Goal: Information Seeking & Learning: Learn about a topic

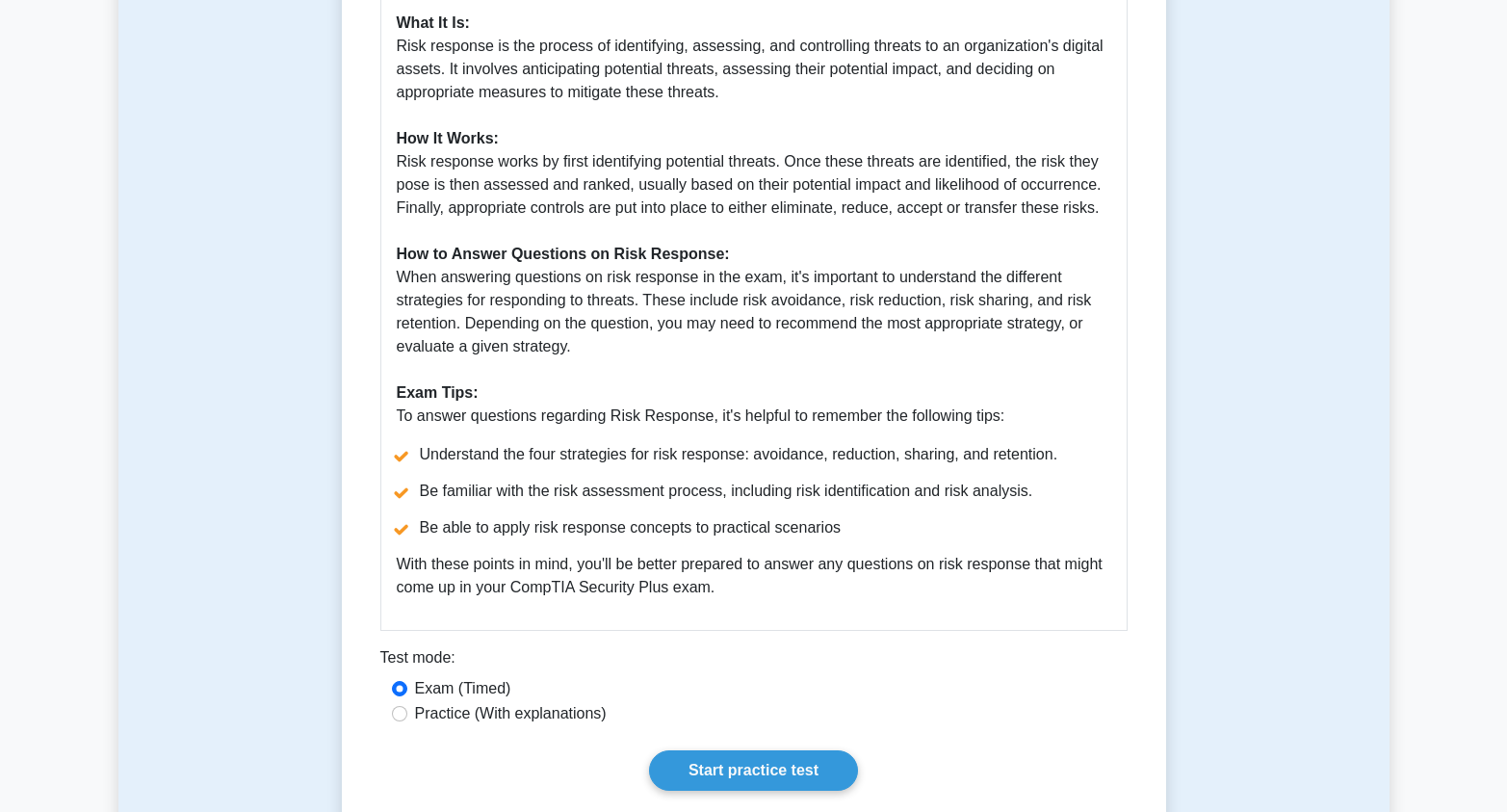
scroll to position [1444, 0]
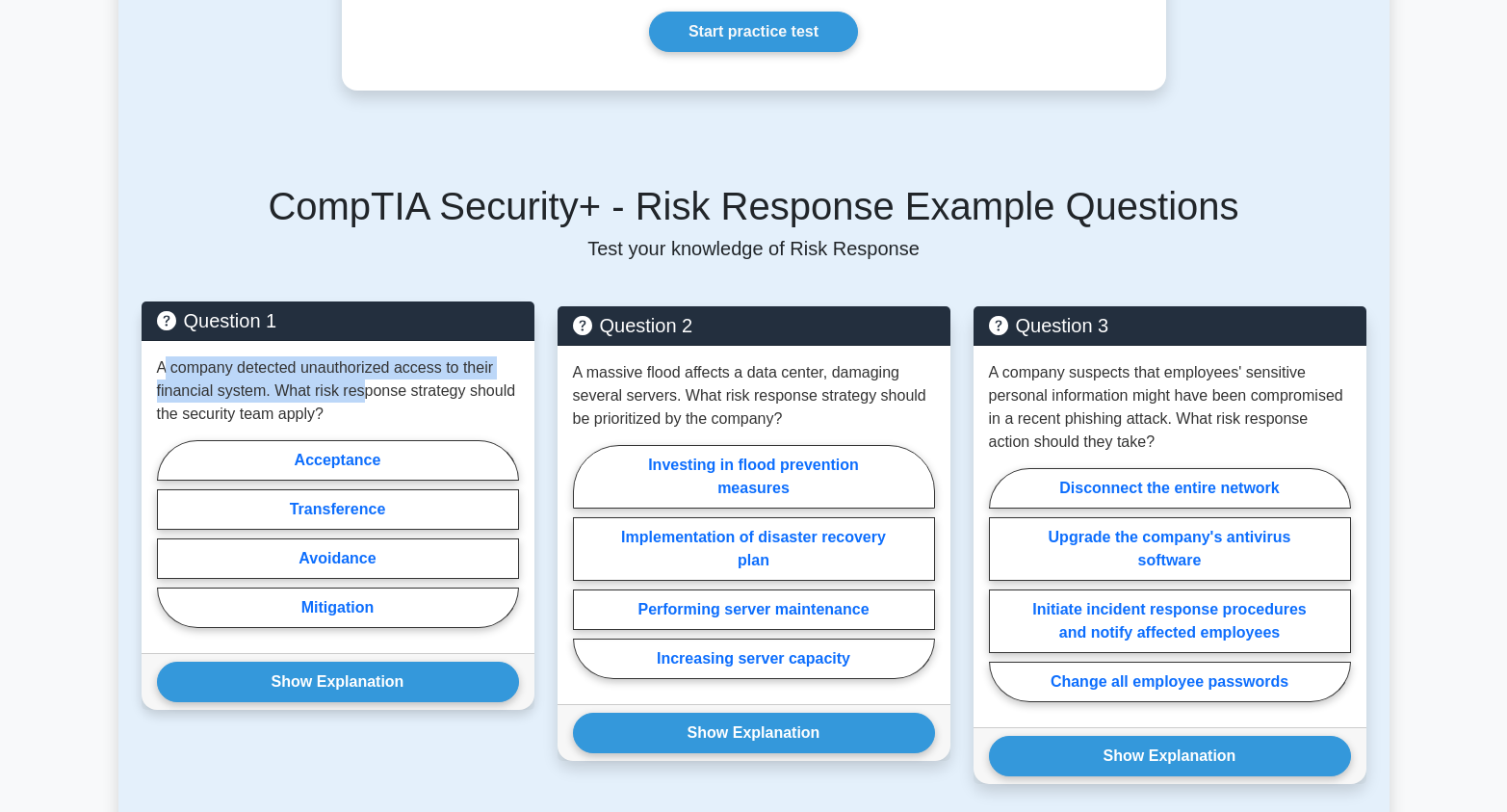
drag, startPoint x: 162, startPoint y: 362, endPoint x: 357, endPoint y: 401, distance: 198.9
click at [357, 401] on p "A company detected unauthorized access to their financial system. What risk res…" at bounding box center [338, 391] width 362 height 69
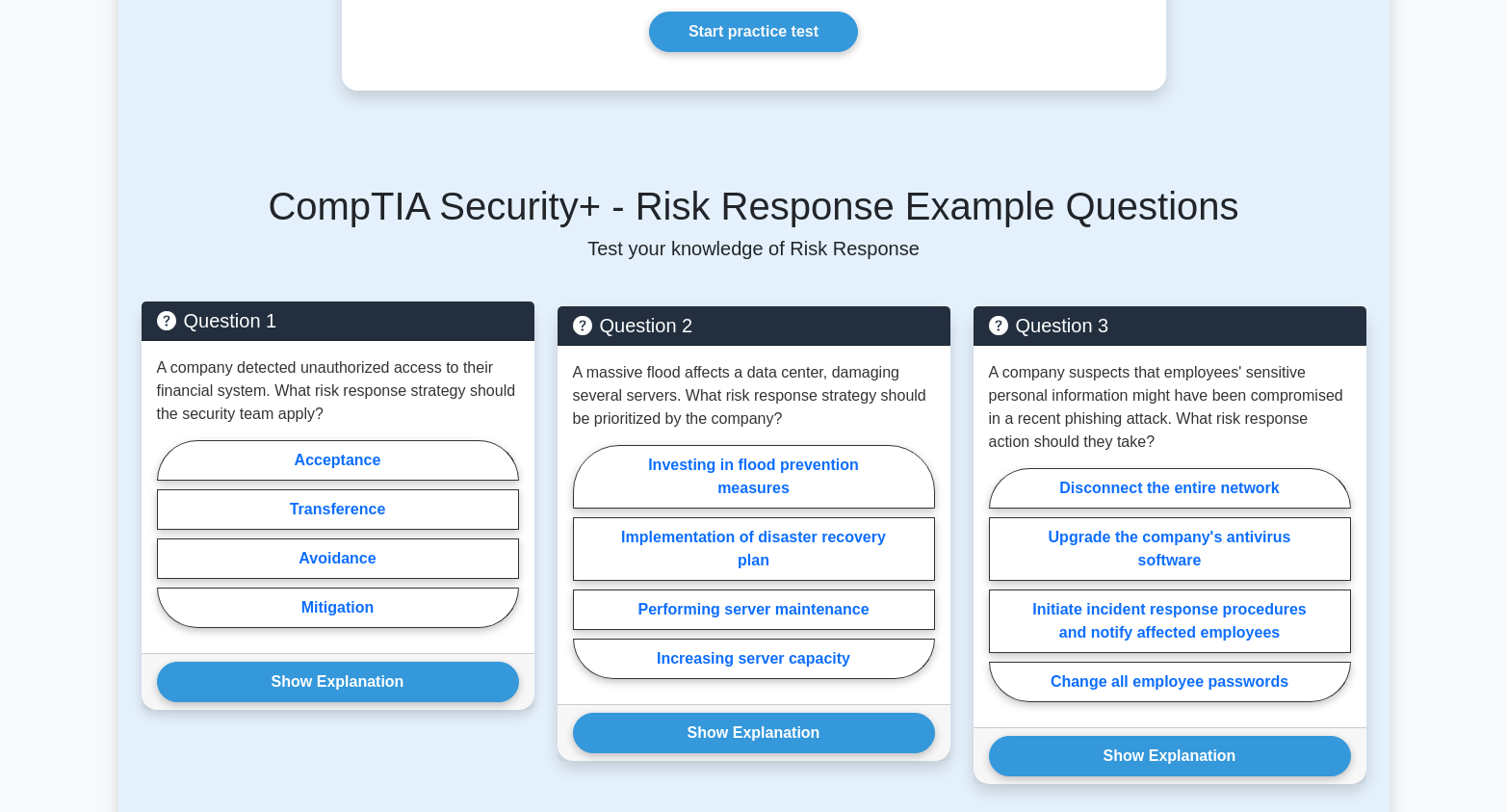
click at [469, 412] on p "A company detected unauthorized access to their financial system. What risk res…" at bounding box center [338, 391] width 362 height 69
click at [343, 406] on p "A company detected unauthorized access to their financial system. What risk res…" at bounding box center [338, 391] width 362 height 69
drag, startPoint x: 339, startPoint y: 408, endPoint x: 298, endPoint y: 386, distance: 46.5
click at [298, 386] on p "A company detected unauthorized access to their financial system. What risk res…" at bounding box center [338, 391] width 362 height 69
click at [298, 377] on p "A company detected unauthorized access to their financial system. What risk res…" at bounding box center [338, 391] width 362 height 69
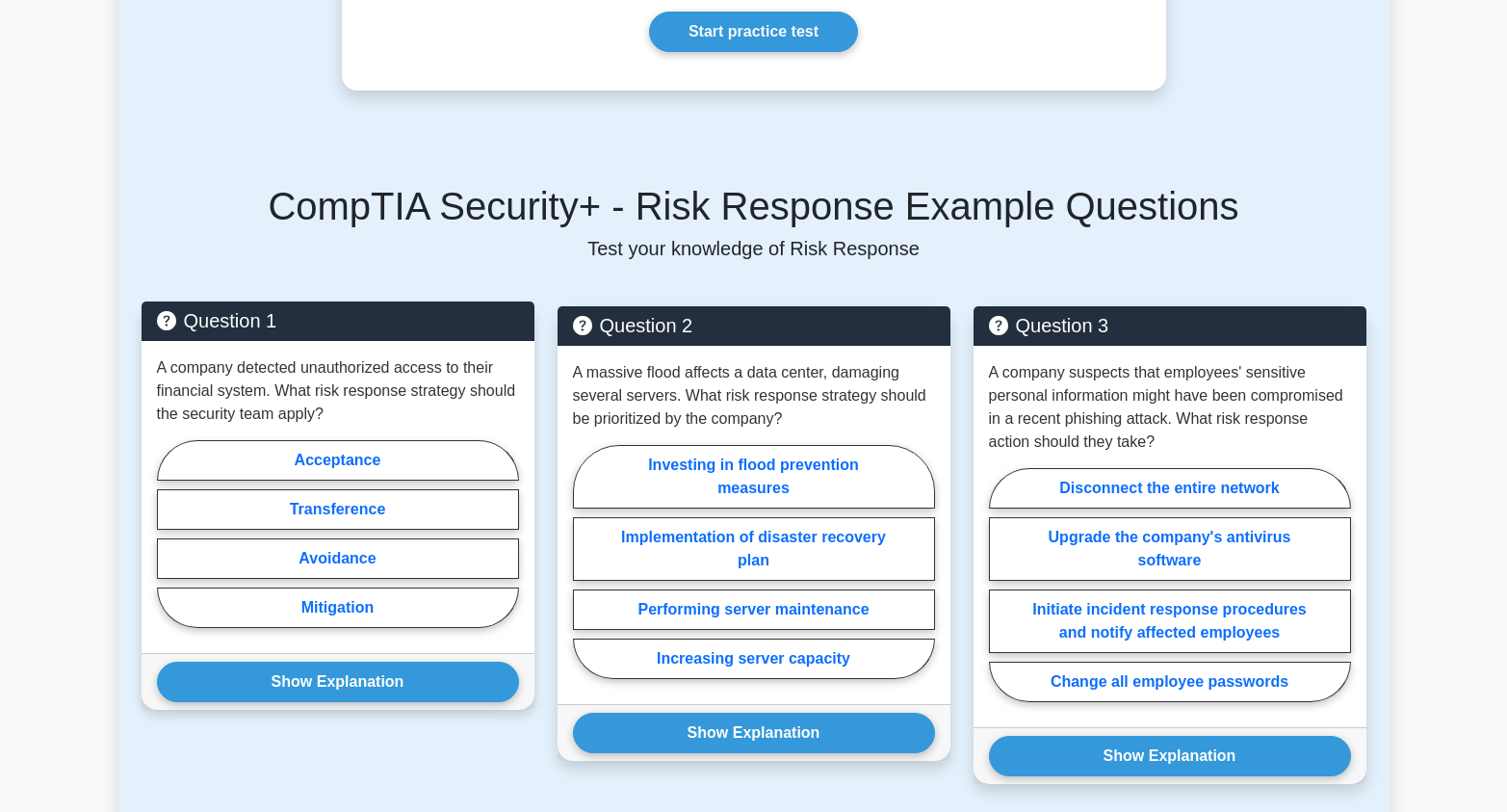
drag, startPoint x: 515, startPoint y: 634, endPoint x: 205, endPoint y: 430, distance: 371.1
click at [208, 433] on div "A company detected unauthorized access to their financial system. What risk res…" at bounding box center [338, 496] width 393 height 312
drag, startPoint x: 306, startPoint y: 412, endPoint x: 436, endPoint y: 366, distance: 137.9
click at [460, 501] on div "A company detected unauthorized access to their financial system. What risk res…" at bounding box center [338, 496] width 393 height 312
click at [333, 377] on p "A company detected unauthorized access to their financial system. What risk res…" at bounding box center [338, 391] width 362 height 69
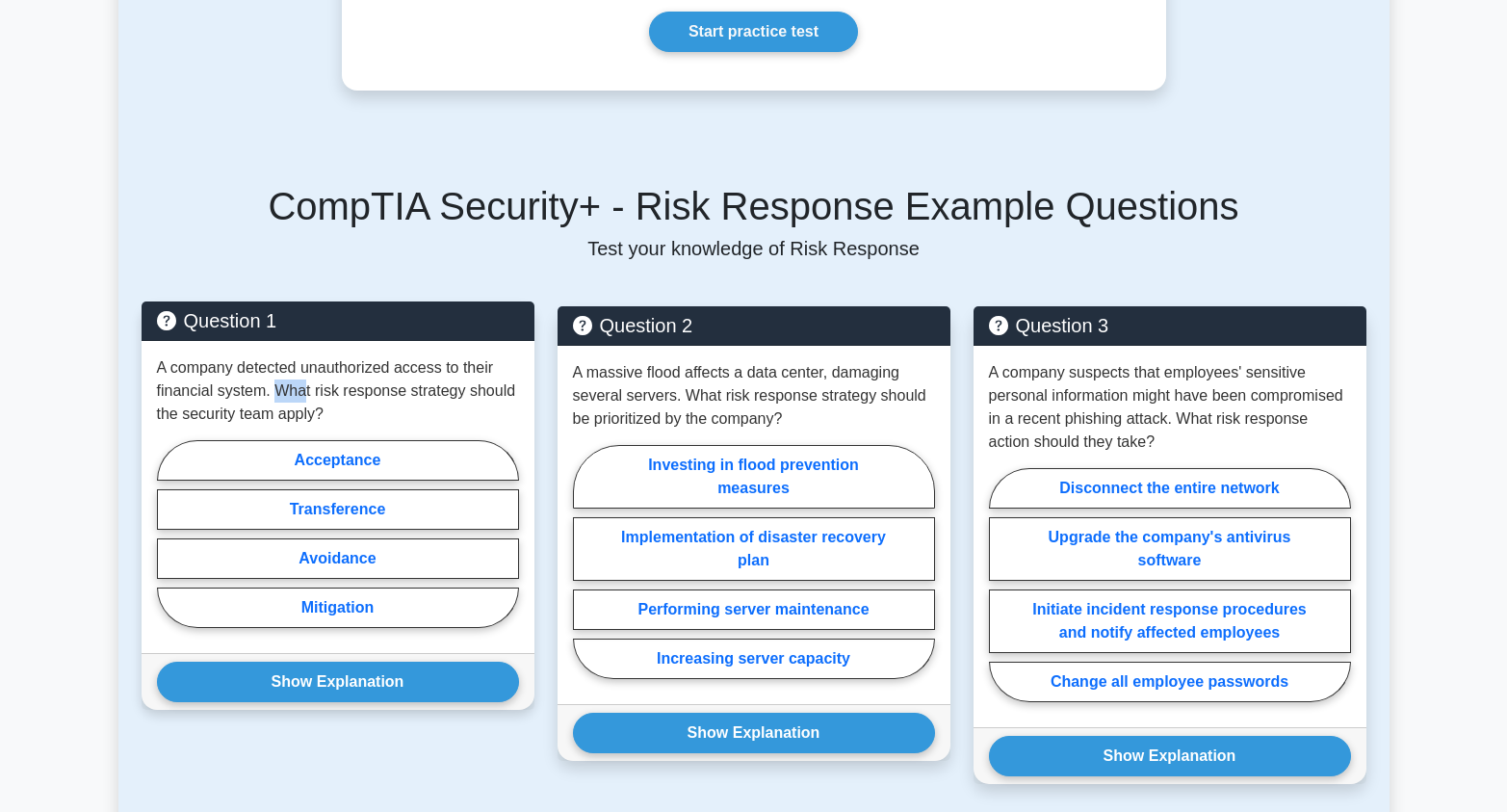
drag, startPoint x: 276, startPoint y: 391, endPoint x: 303, endPoint y: 390, distance: 27.0
click at [303, 390] on p "A company detected unauthorized access to their financial system. What risk res…" at bounding box center [338, 391] width 362 height 69
click at [309, 399] on p "A company detected unauthorized access to their financial system. What risk res…" at bounding box center [338, 391] width 362 height 69
drag, startPoint x: 268, startPoint y: 391, endPoint x: 282, endPoint y: 378, distance: 19.1
click at [276, 385] on p "A company detected unauthorized access to their financial system. What risk res…" at bounding box center [338, 391] width 362 height 69
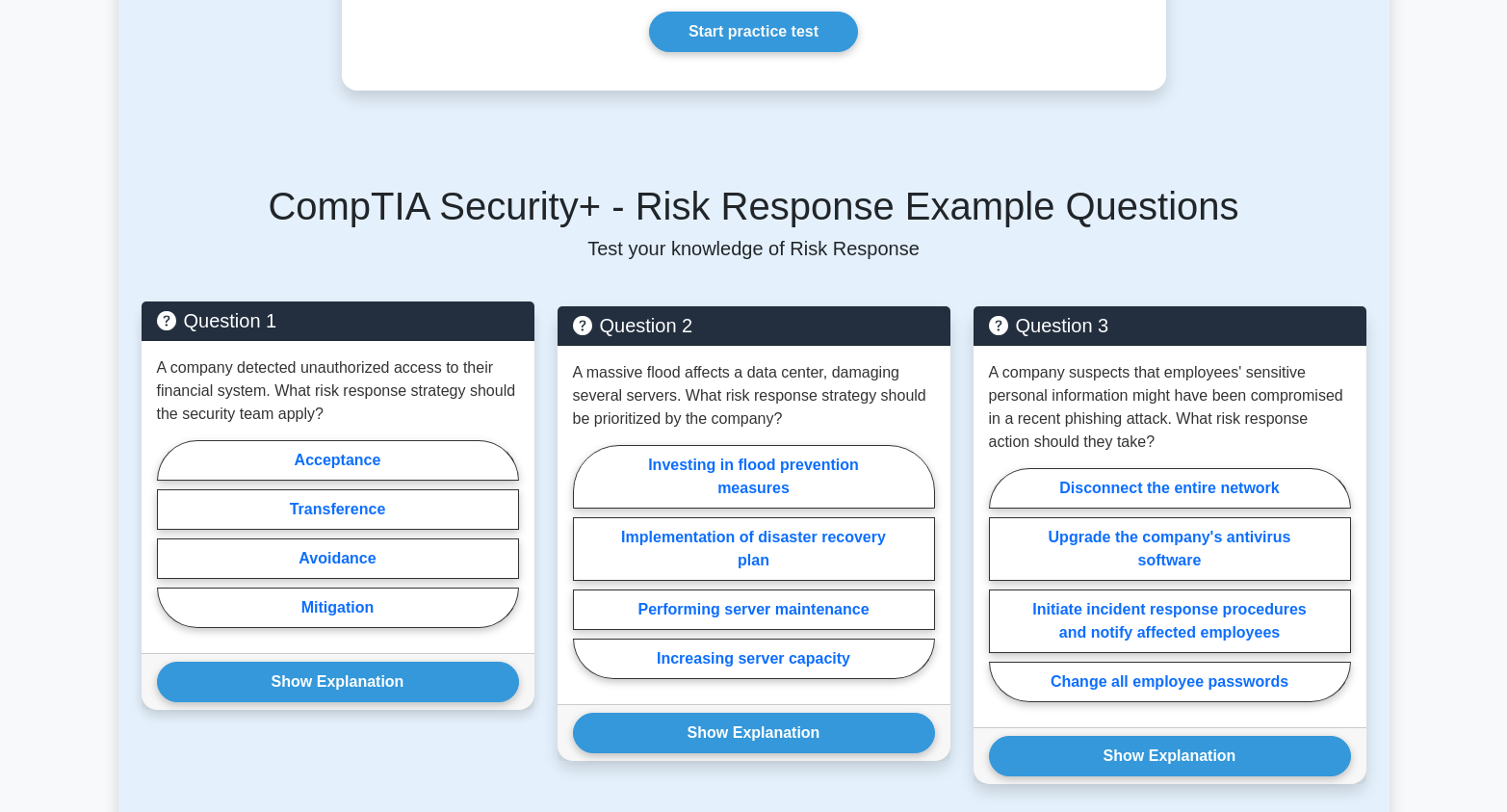
click at [284, 394] on p "A company detected unauthorized access to their financial system. What risk res…" at bounding box center [338, 391] width 362 height 69
drag, startPoint x: 268, startPoint y: 392, endPoint x: 357, endPoint y: 413, distance: 91.4
click at [357, 413] on p "A company detected unauthorized access to their financial system. What risk res…" at bounding box center [338, 391] width 362 height 69
click at [378, 416] on p "A company detected unauthorized access to their financial system. What risk res…" at bounding box center [338, 391] width 362 height 69
